Goal: Task Accomplishment & Management: Complete application form

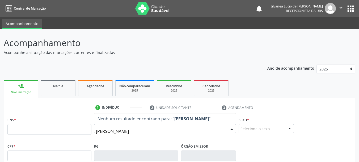
type input "[PERSON_NAME]"
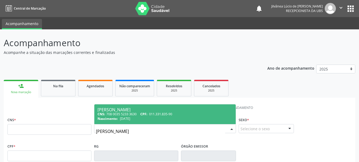
click at [129, 117] on span "[DATE]" at bounding box center [125, 118] width 10 height 5
type input "708 0035 5233 3630"
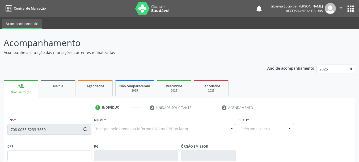
type input "011.331.835-90"
type input "[DATE]"
type input "[PERSON_NAME]"
type input "[PHONE_NUMBER]"
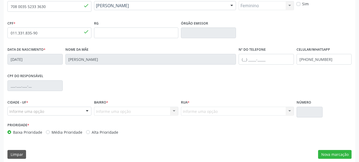
scroll to position [127, 0]
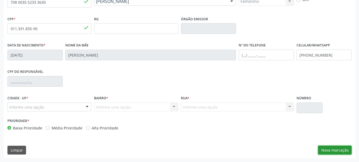
click at [330, 151] on button "Nova marcação" at bounding box center [335, 149] width 34 height 9
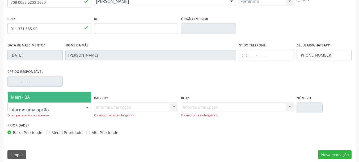
click at [26, 98] on span "Mairi - BA" at bounding box center [20, 97] width 19 height 6
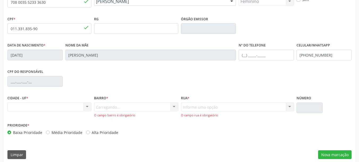
click at [99, 108] on div "Carregando... Nenhum resultado encontrado para: " " Nenhuma opção encontrada. D…" at bounding box center [136, 109] width 84 height 15
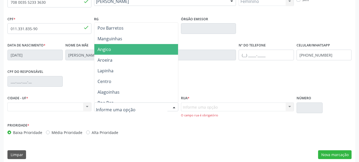
click at [97, 51] on span "Angico" at bounding box center [136, 49] width 84 height 11
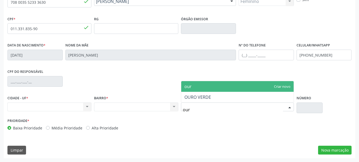
type input "ouro"
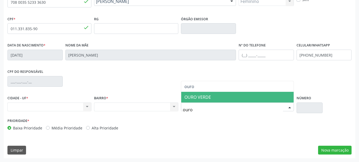
click at [196, 96] on span "OURO VERDE" at bounding box center [198, 97] width 27 height 6
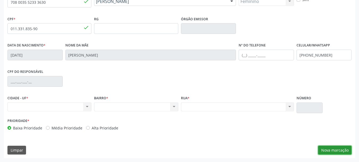
click at [329, 148] on button "Nova marcação" at bounding box center [335, 149] width 34 height 9
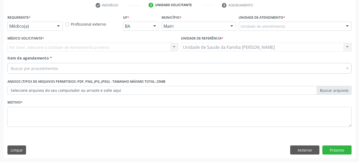
scroll to position [102, 0]
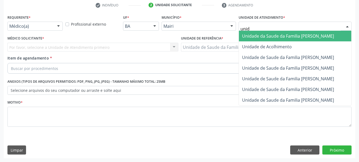
type input "unida"
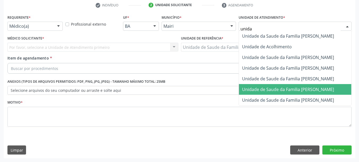
click at [285, 88] on span "Unidade de Saude da Familia [PERSON_NAME]" at bounding box center [288, 89] width 92 height 6
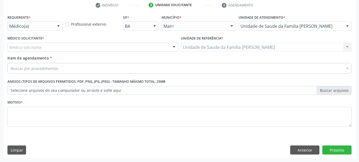
click at [91, 47] on div "Médico solicitante" at bounding box center [92, 47] width 171 height 9
type input "u"
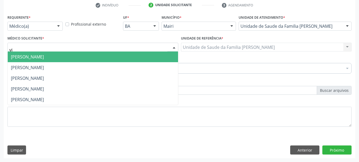
type input "vic"
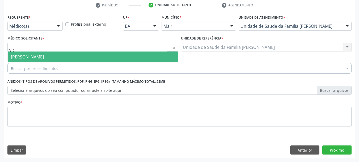
click at [91, 58] on span "[PERSON_NAME]" at bounding box center [93, 56] width 171 height 11
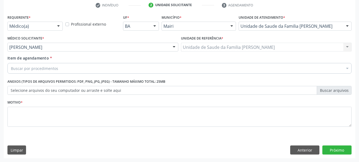
click at [93, 69] on div "Buscar por procedimentos" at bounding box center [179, 68] width 345 height 11
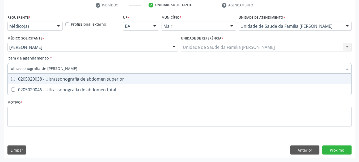
type input "ultrassonografia de abdom"
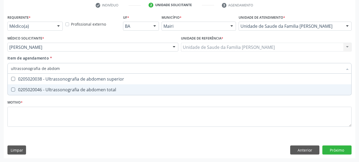
click at [103, 89] on div "0205020046 - Ultrassonografia de abdomen total" at bounding box center [180, 89] width 338 height 4
checkbox total "true"
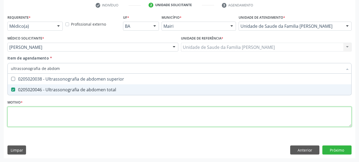
click at [91, 113] on div "Requerente * Médico(a) Médico(a) Enfermeiro(a) Paciente Nenhum resultado encont…" at bounding box center [179, 73] width 345 height 121
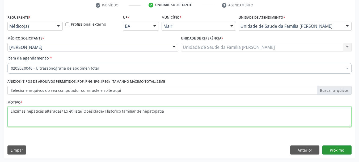
type textarea "Enzimas hepáticas alteradas/ Ex etilista/ Obesidade/ Histórico familiar de hepa…"
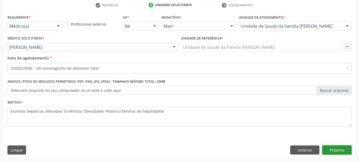
click at [336, 147] on button "Próximo" at bounding box center [337, 149] width 29 height 9
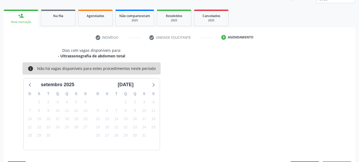
scroll to position [86, 0]
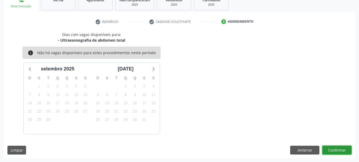
click at [336, 152] on button "Confirmar" at bounding box center [337, 149] width 29 height 9
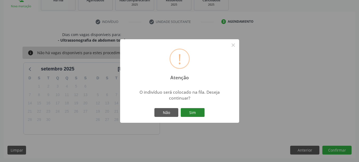
click at [187, 114] on button "Sim" at bounding box center [193, 112] width 24 height 9
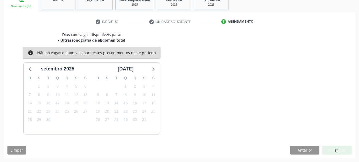
scroll to position [14, 0]
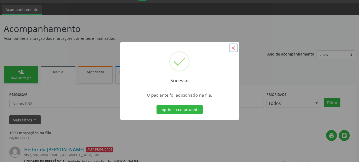
click at [233, 48] on button "×" at bounding box center [233, 47] width 9 height 9
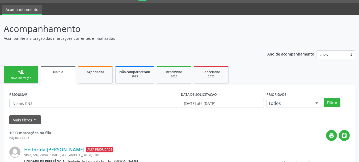
click at [230, 38] on p "Acompanhe a situação das marcações correntes e finalizadas" at bounding box center [127, 38] width 246 height 6
